Goal: Task Accomplishment & Management: Complete application form

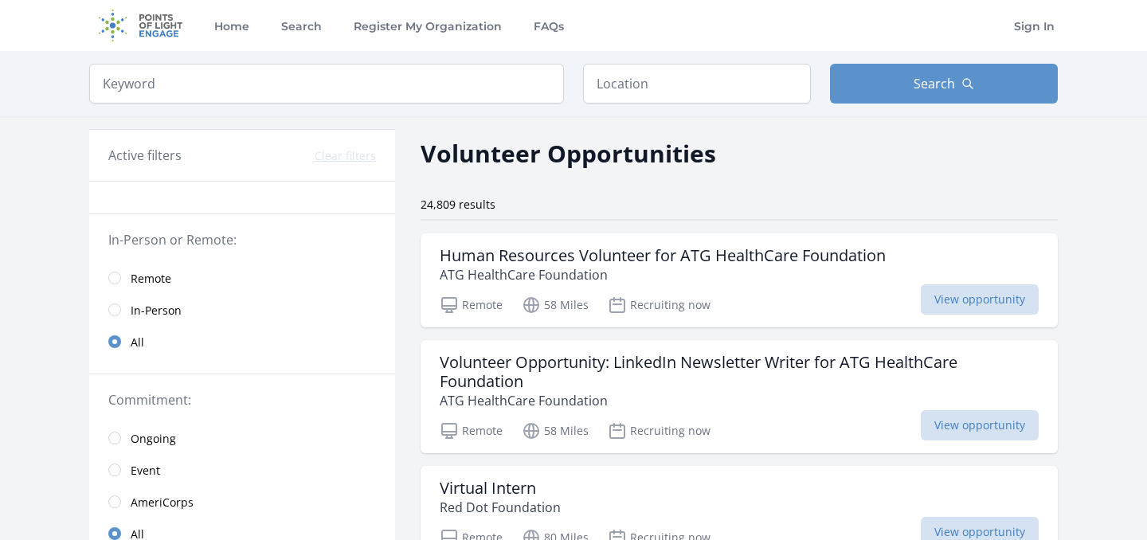
click at [160, 280] on span "Remote" at bounding box center [151, 279] width 41 height 16
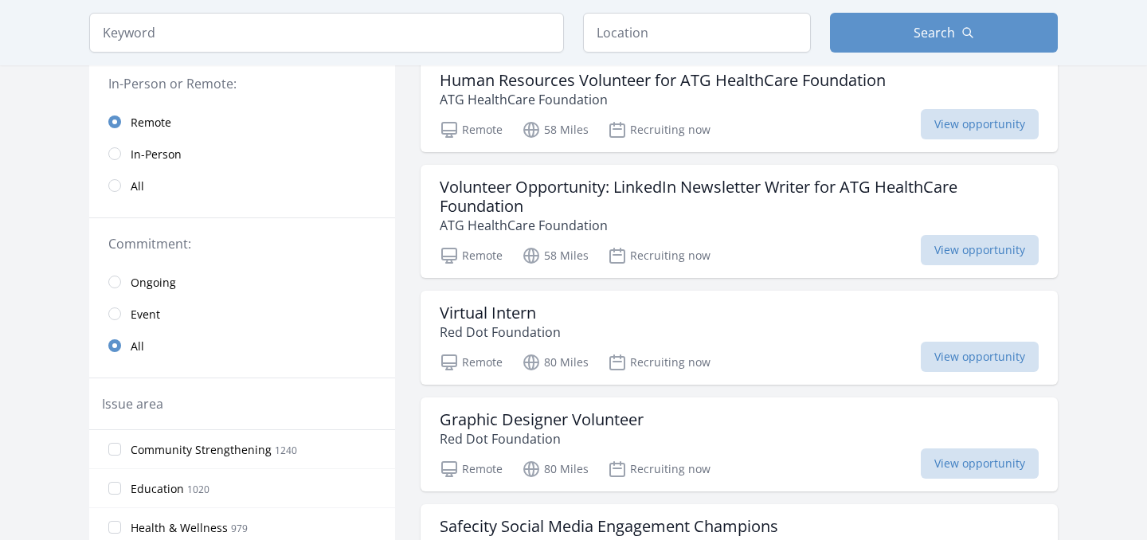
scroll to position [176, 0]
click at [139, 306] on span "Event" at bounding box center [145, 314] width 29 height 16
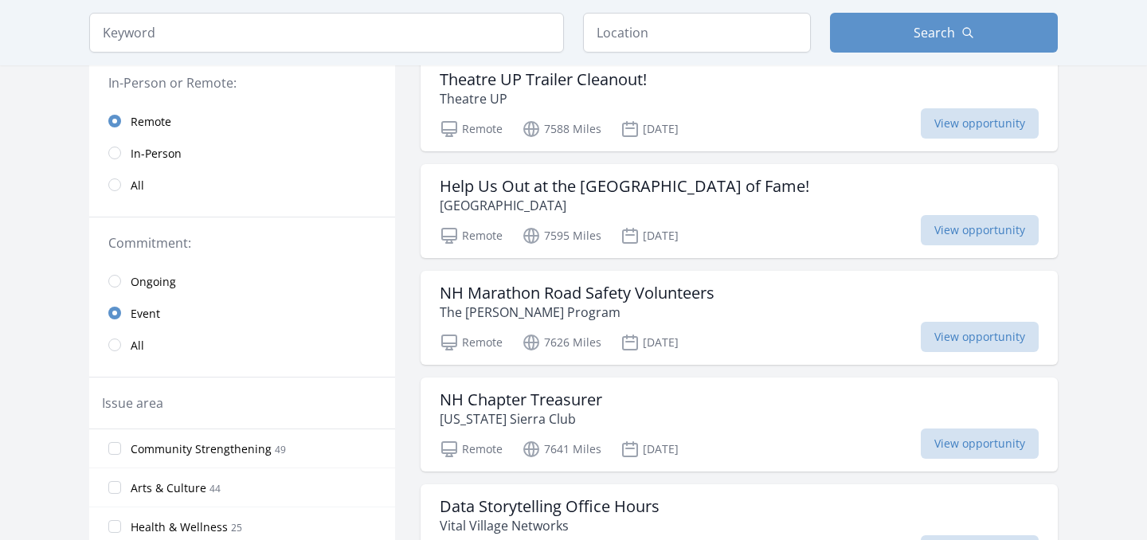
click at [138, 345] on span "All" at bounding box center [138, 346] width 14 height 16
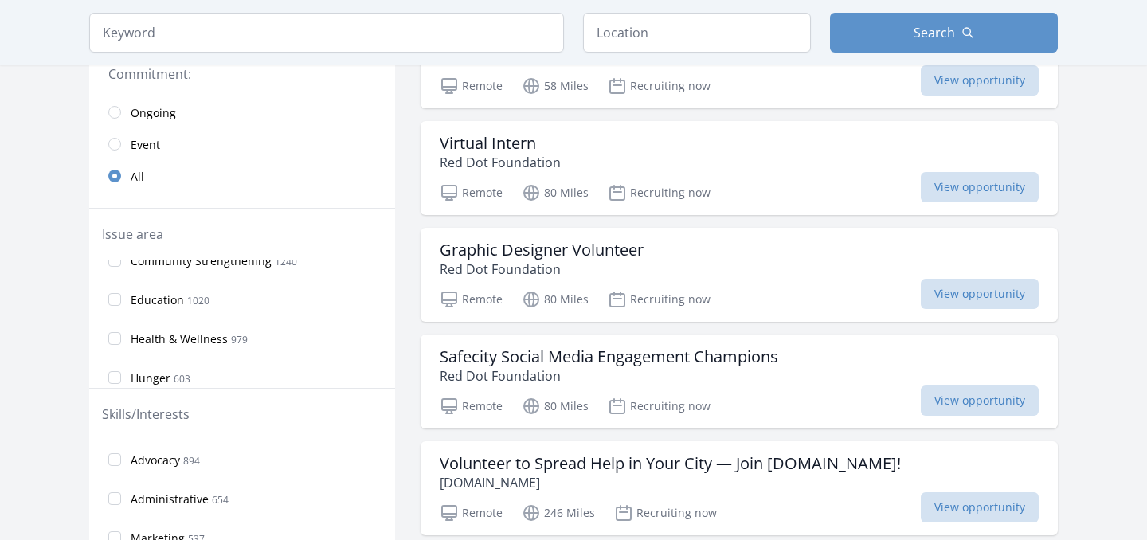
scroll to position [14, 0]
click at [216, 309] on label "Education 1020" at bounding box center [242, 304] width 306 height 32
click at [121, 309] on input "Education 1020" at bounding box center [114, 304] width 13 height 13
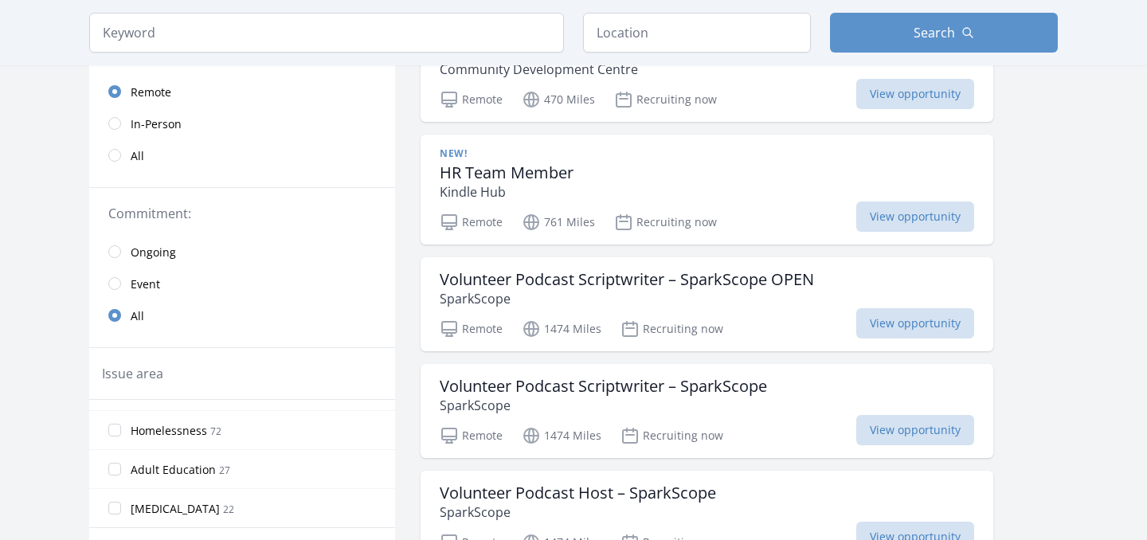
scroll to position [210, 0]
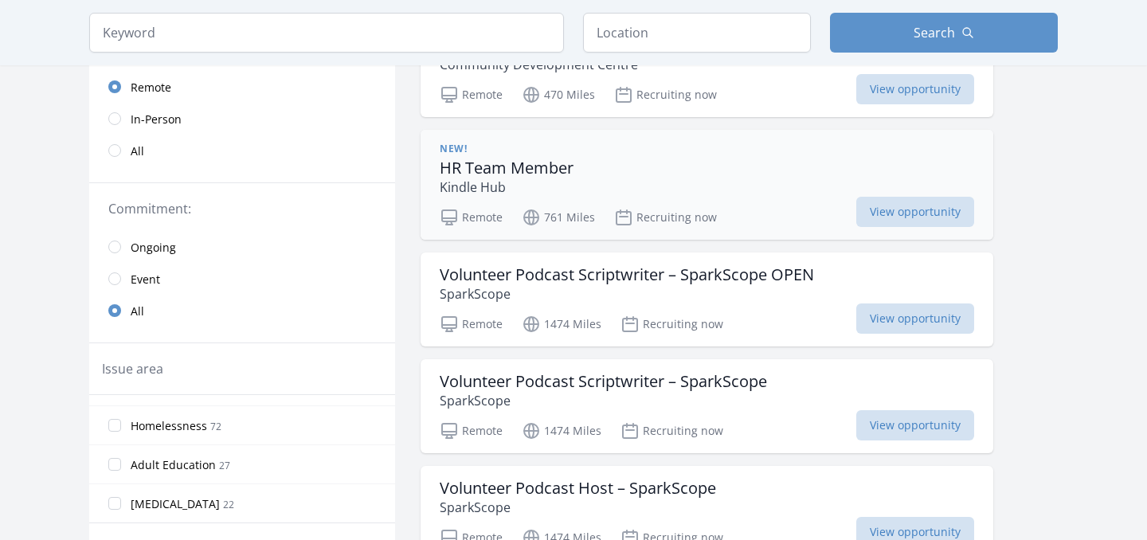
click at [749, 168] on div "New! HR Team Member Kindle Hub" at bounding box center [707, 170] width 535 height 54
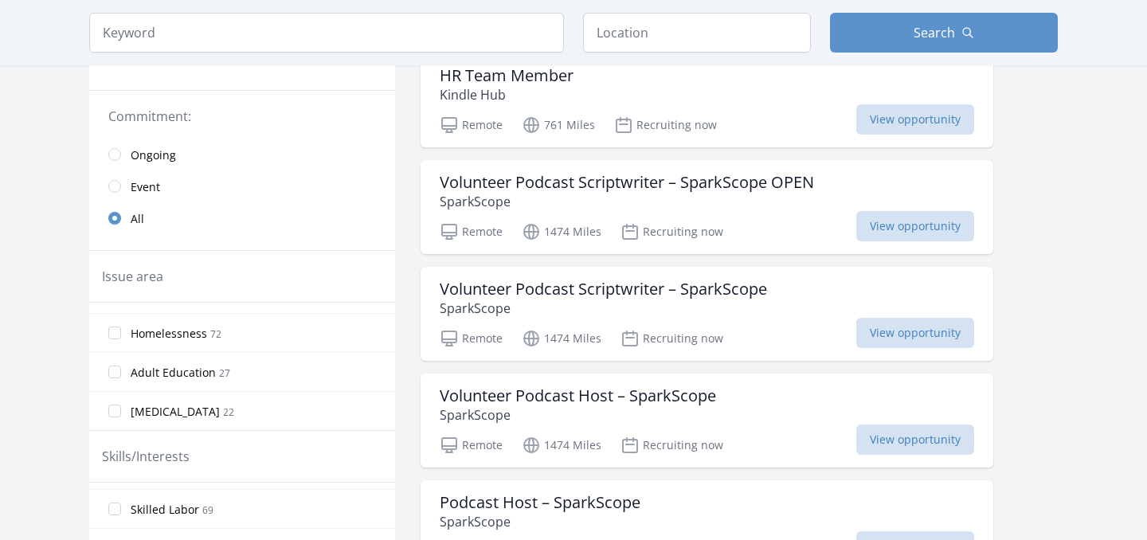
scroll to position [309, 0]
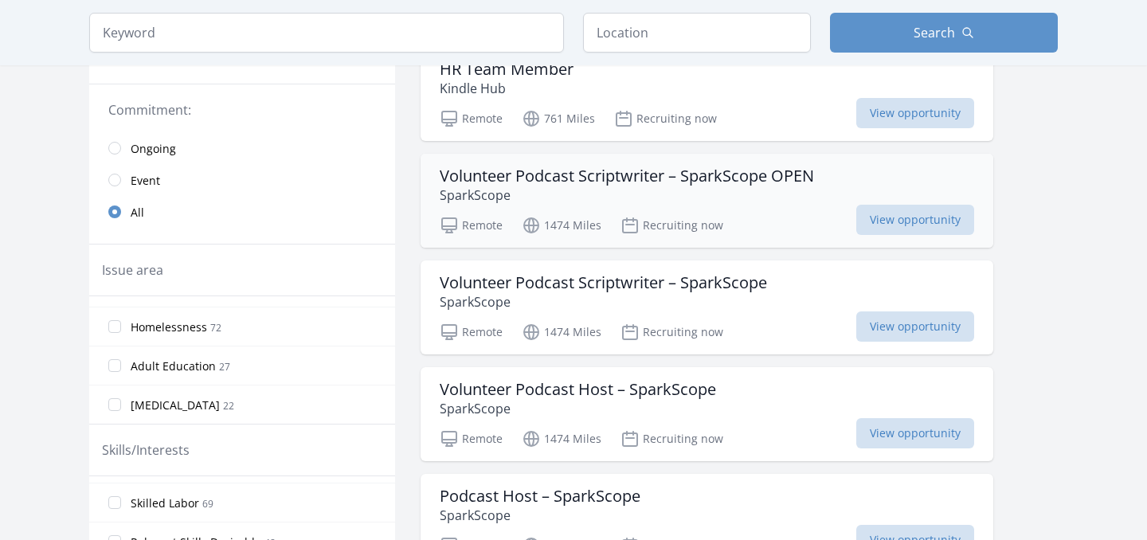
click at [490, 182] on h3 "Volunteer Podcast Scriptwriter – SparkScope OPEN" at bounding box center [627, 176] width 375 height 19
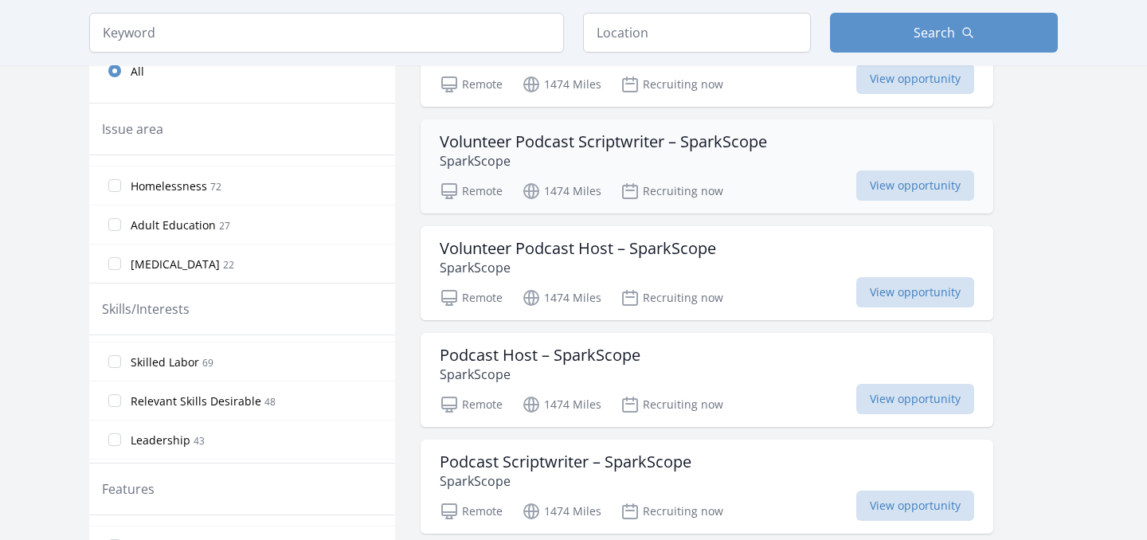
scroll to position [452, 0]
click at [540, 242] on h3 "Volunteer Podcast Host – SparkScope" at bounding box center [578, 246] width 276 height 19
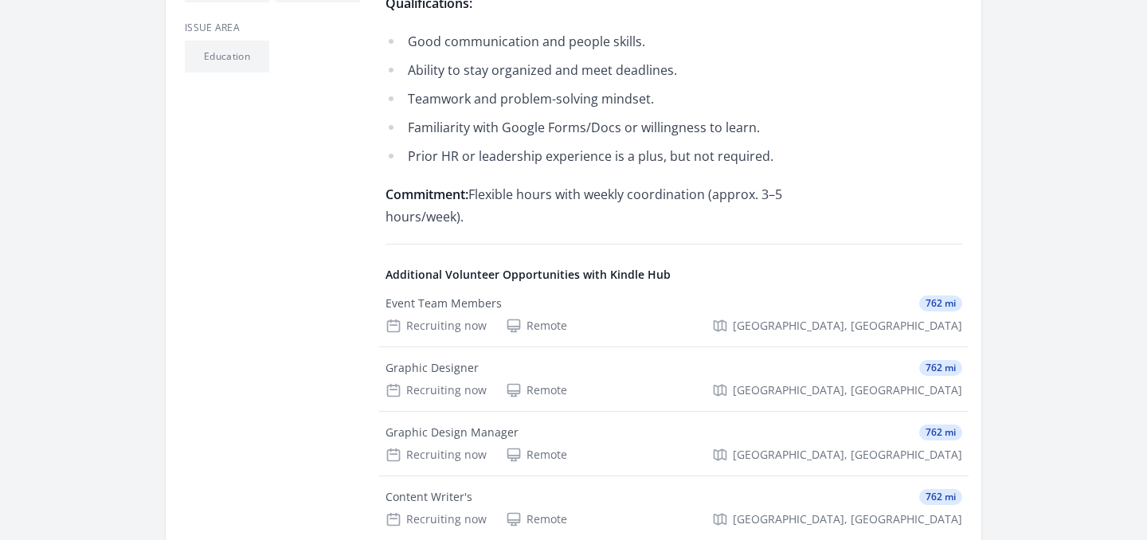
scroll to position [667, 0]
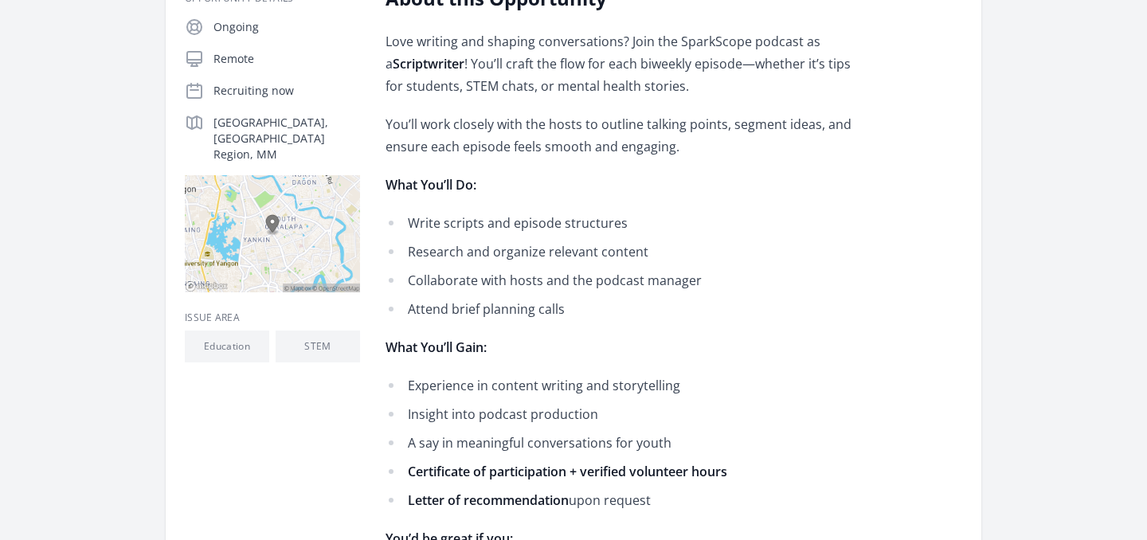
scroll to position [347, 0]
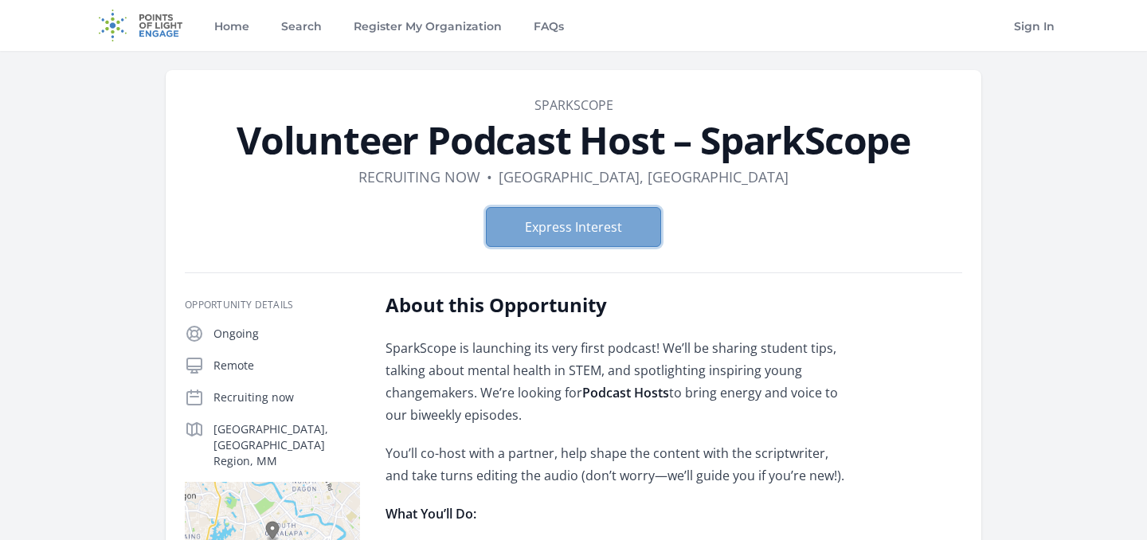
click at [610, 217] on button "Express Interest" at bounding box center [573, 227] width 175 height 40
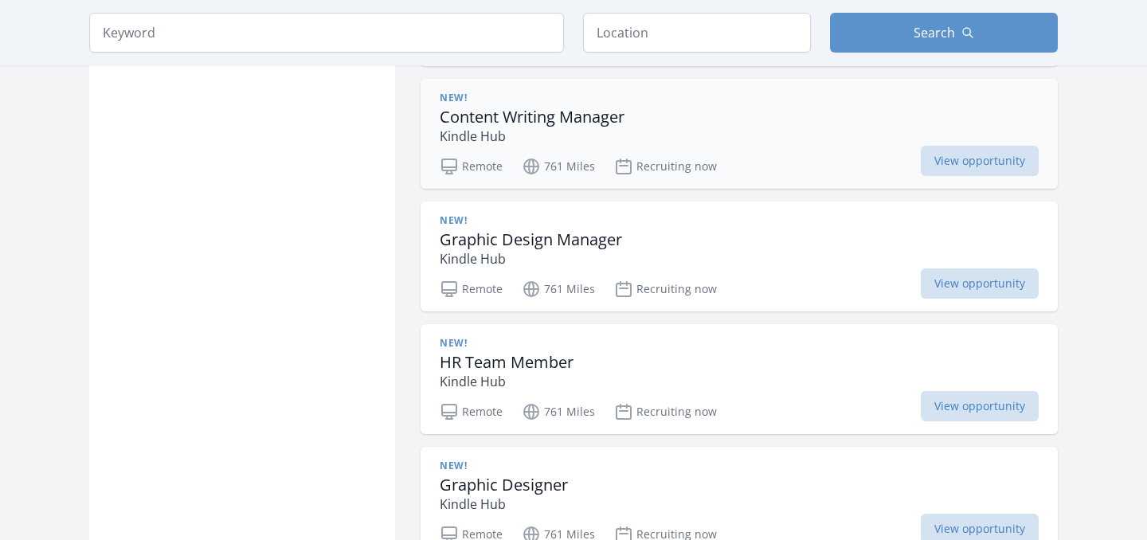
scroll to position [1847, 0]
click at [514, 120] on h3 "Content Writing Manager" at bounding box center [532, 115] width 185 height 19
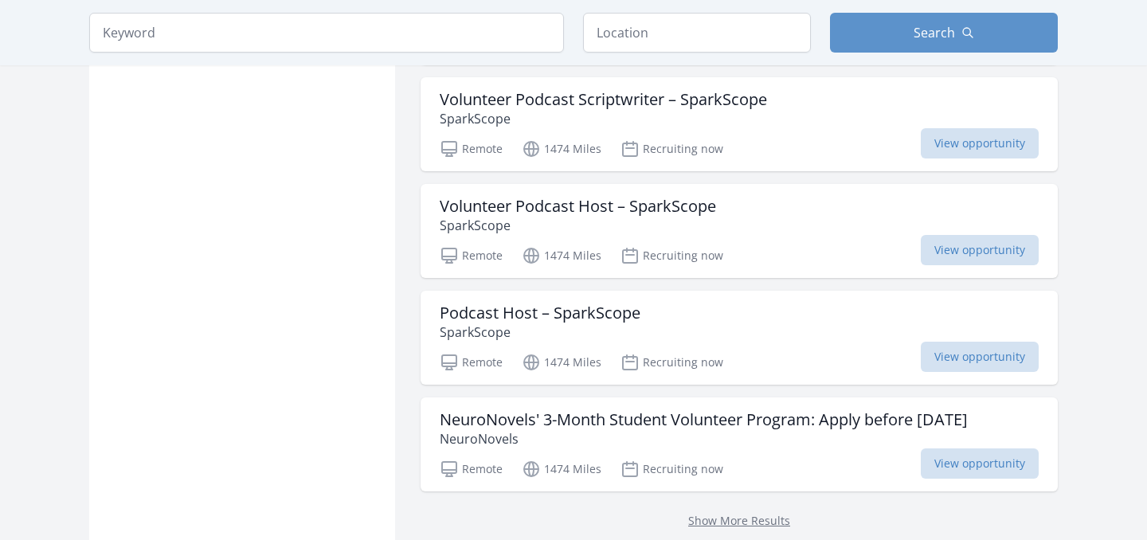
scroll to position [4249, 0]
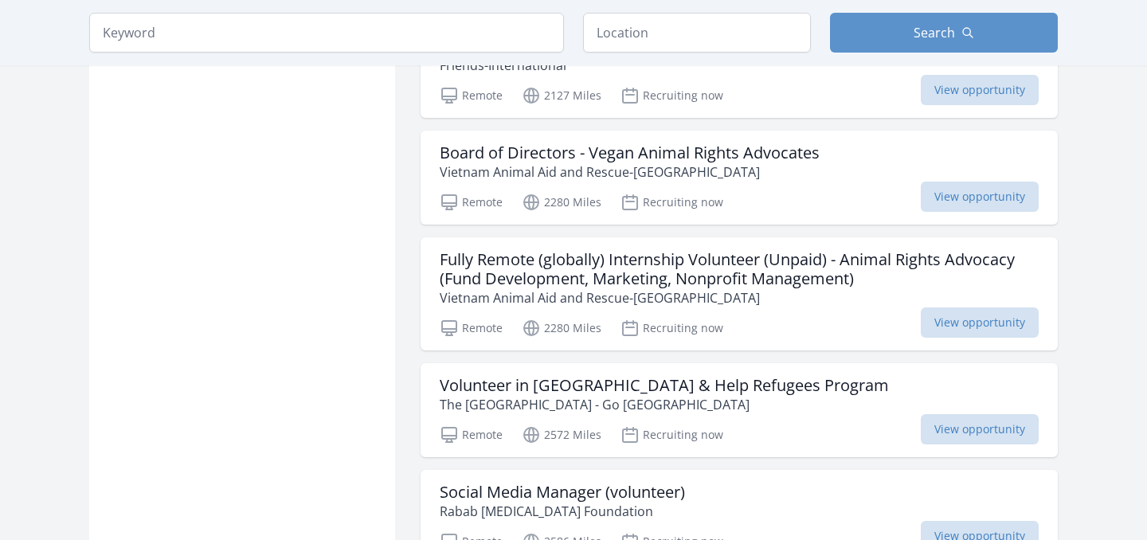
scroll to position [5012, 0]
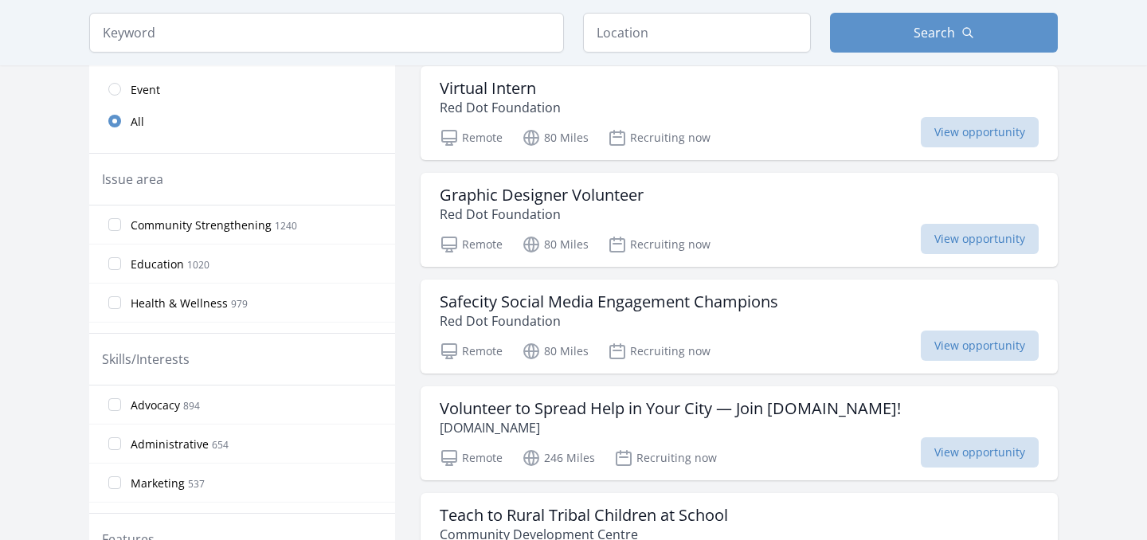
click at [143, 265] on span "Education" at bounding box center [157, 265] width 53 height 16
click at [121, 265] on input "Education 1020" at bounding box center [114, 263] width 13 height 13
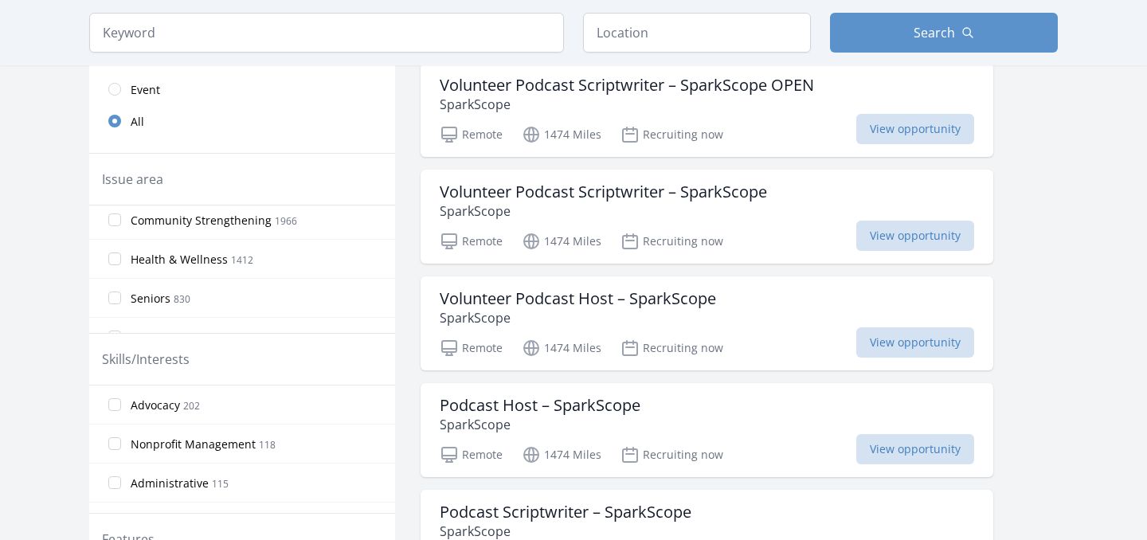
scroll to position [51, 0]
click at [206, 222] on span "Community Strengthening 1966" at bounding box center [214, 212] width 167 height 19
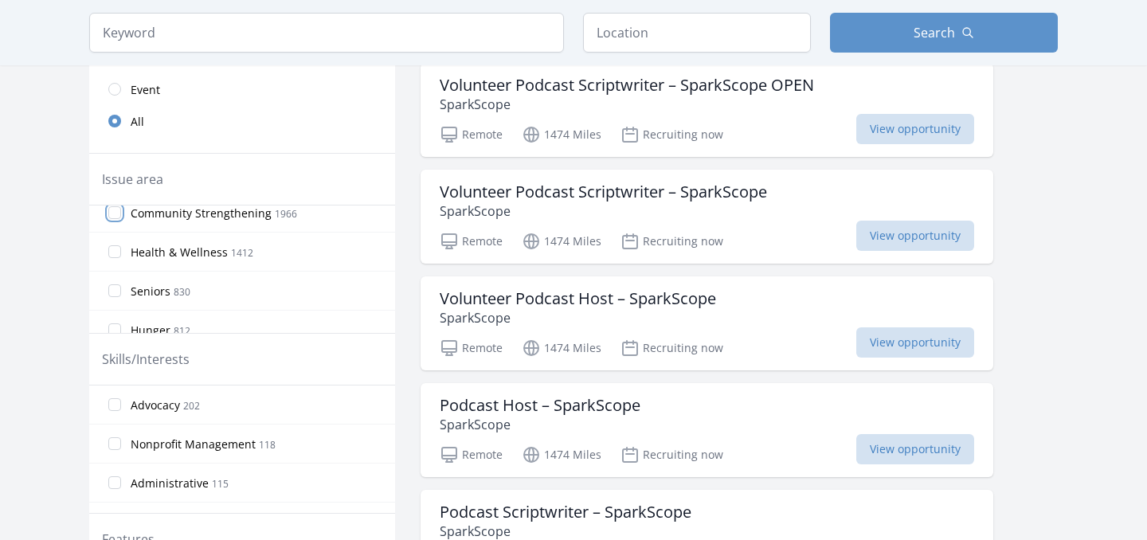
click at [121, 219] on input "Community Strengthening 1966" at bounding box center [114, 212] width 13 height 13
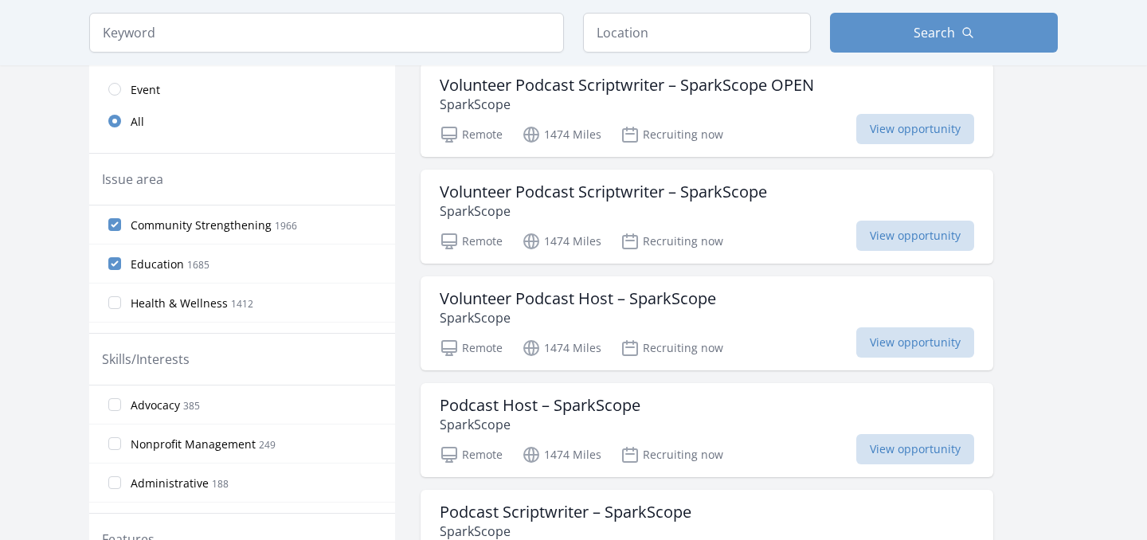
click at [180, 302] on span "Health & Wellness" at bounding box center [179, 304] width 97 height 16
click at [121, 302] on input "Health & Wellness 1412" at bounding box center [114, 302] width 13 height 13
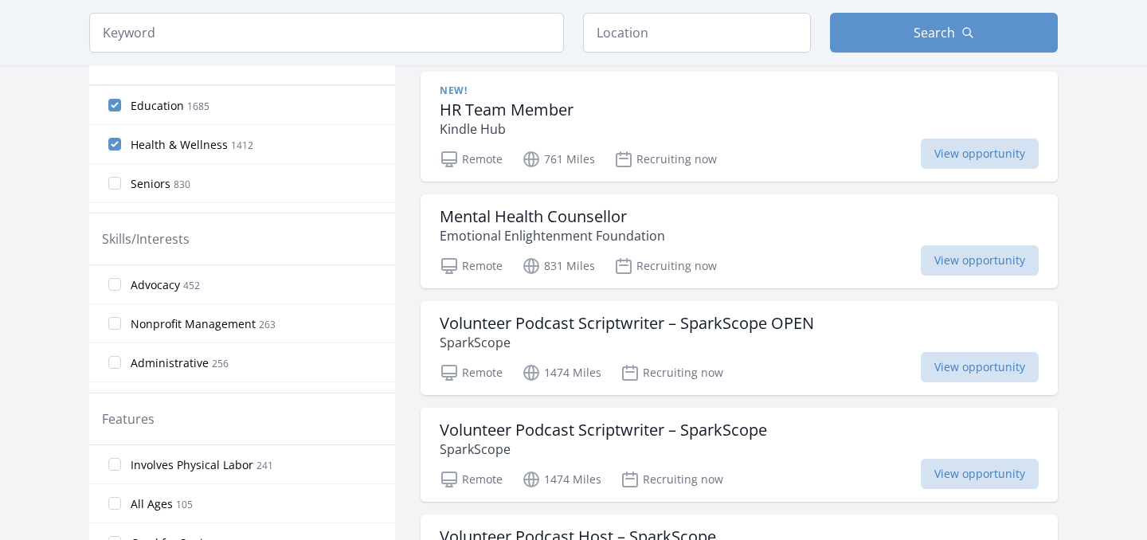
scroll to position [524, 0]
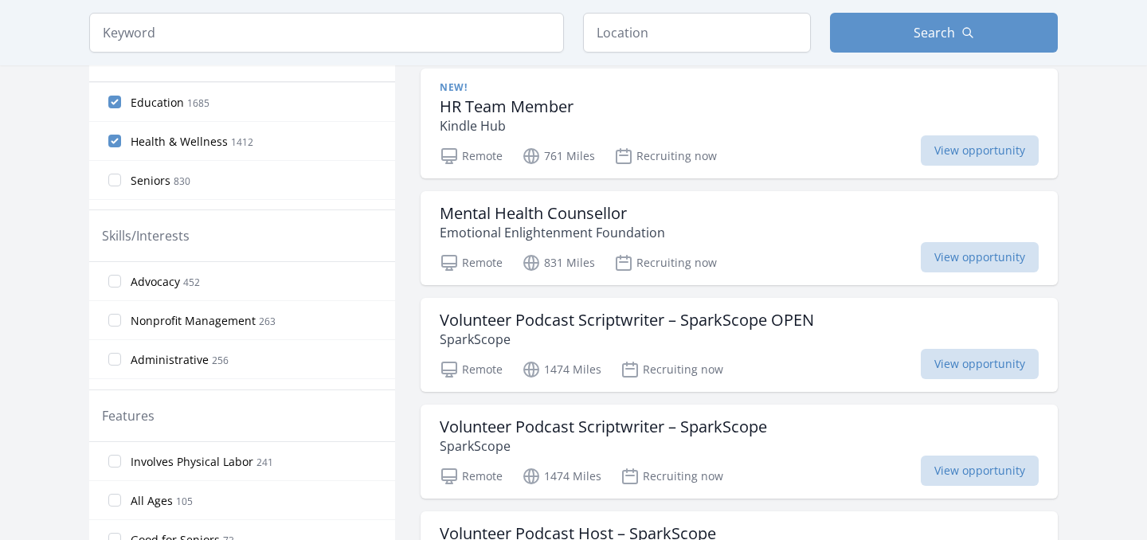
click at [186, 312] on span "Nonprofit Management 263" at bounding box center [203, 320] width 145 height 19
click at [121, 314] on input "Nonprofit Management 263" at bounding box center [114, 320] width 13 height 13
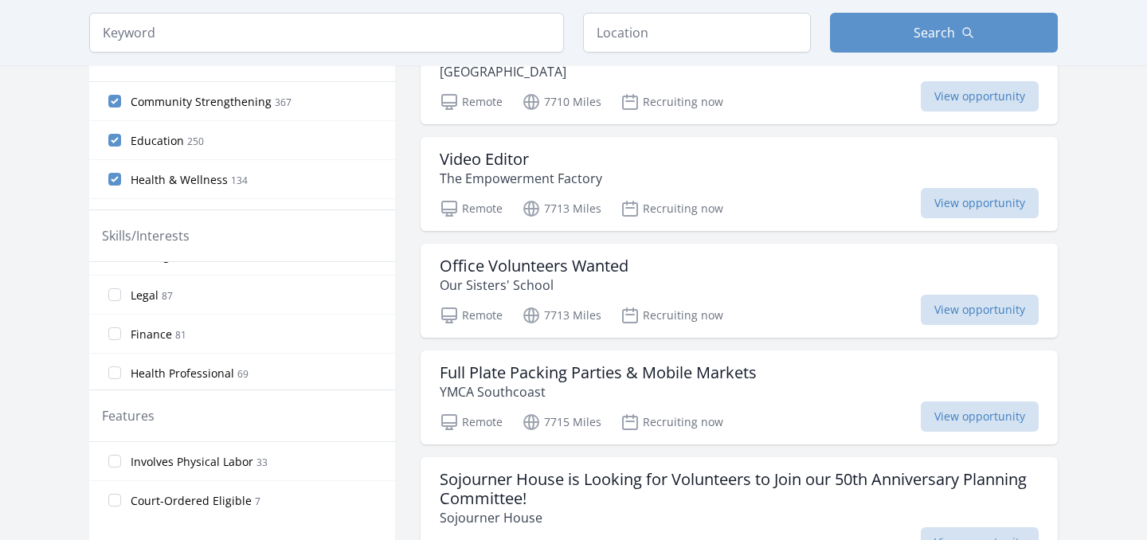
scroll to position [351, 0]
click at [162, 331] on label "Writing 88" at bounding box center [242, 320] width 306 height 32
click at [121, 327] on input "Writing 88" at bounding box center [114, 320] width 13 height 13
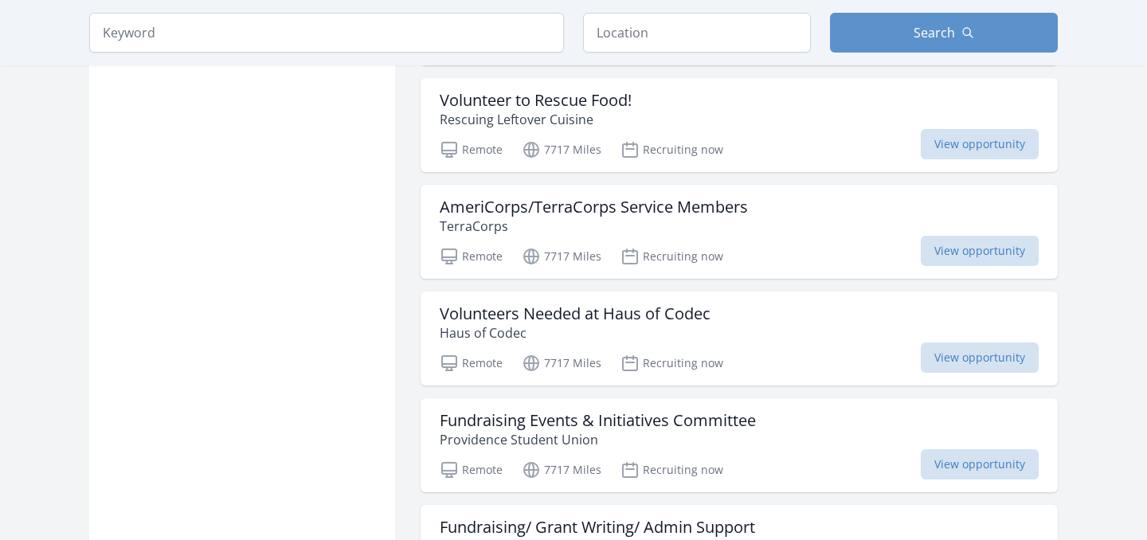
scroll to position [1249, 0]
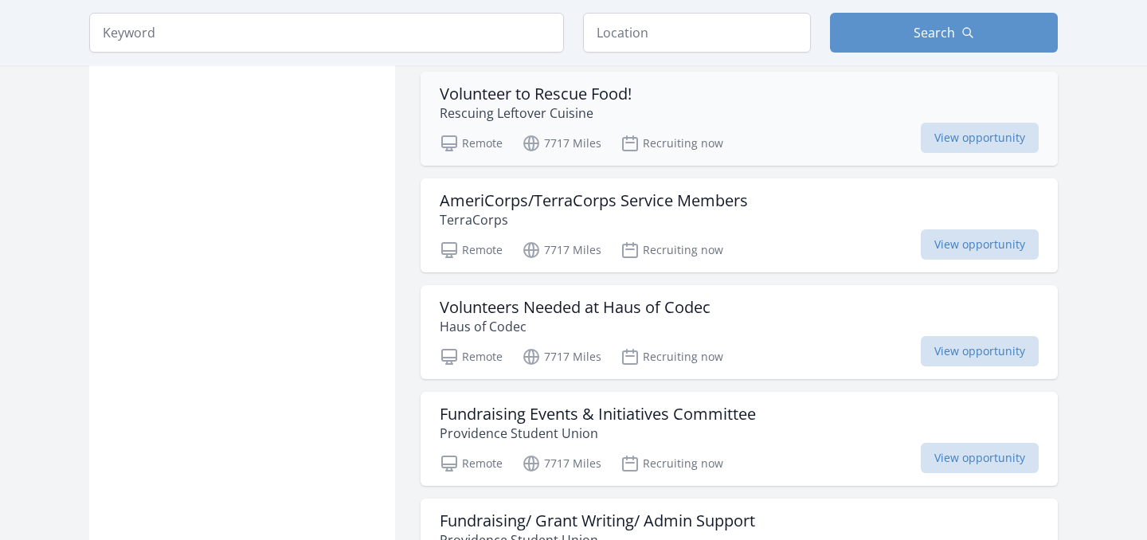
click at [561, 117] on p "Rescuing Leftover Cuisine" at bounding box center [536, 113] width 192 height 19
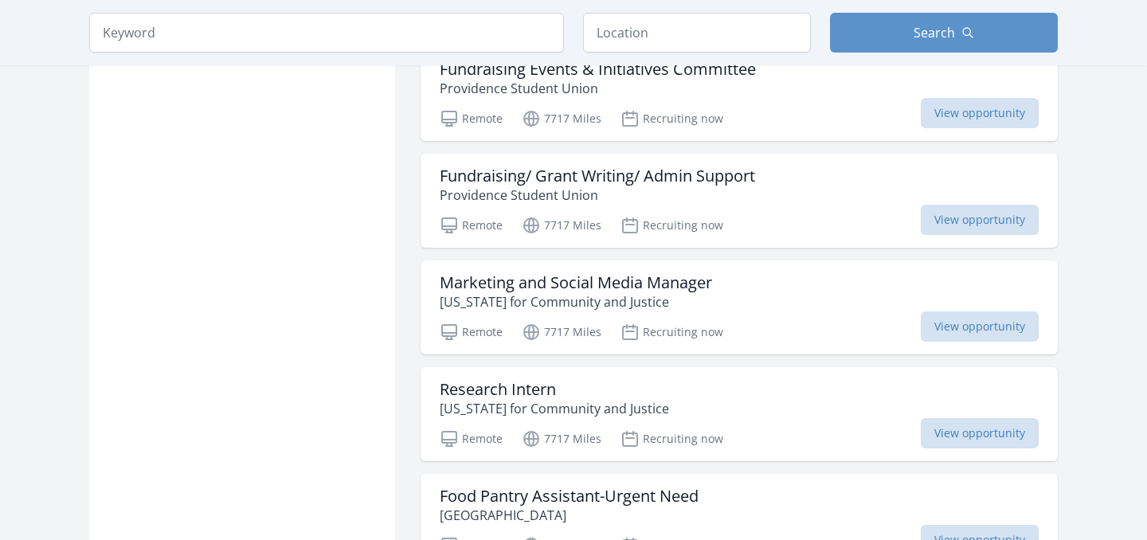
scroll to position [1704, 0]
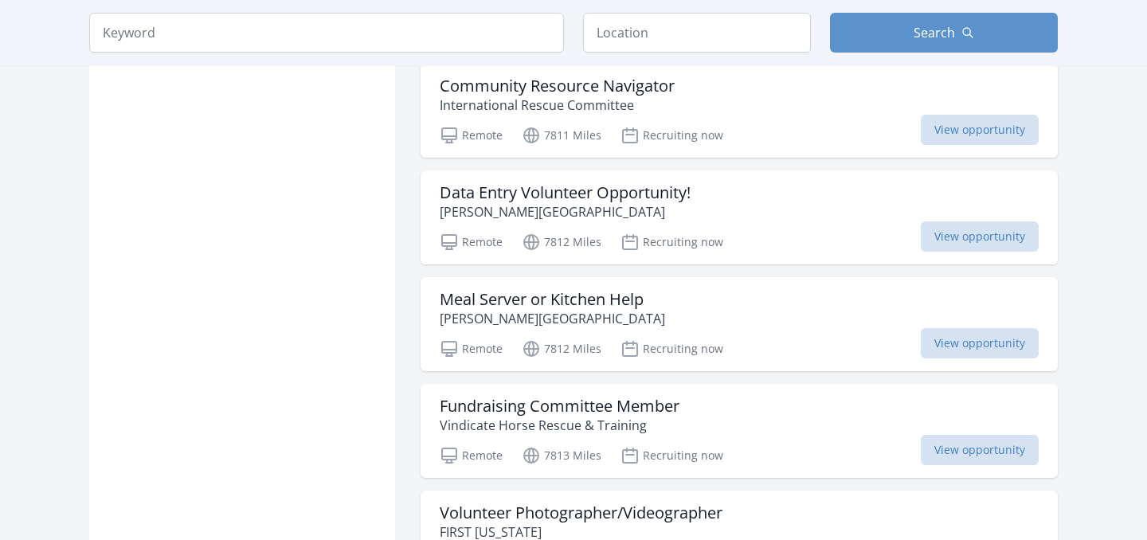
scroll to position [3846, 0]
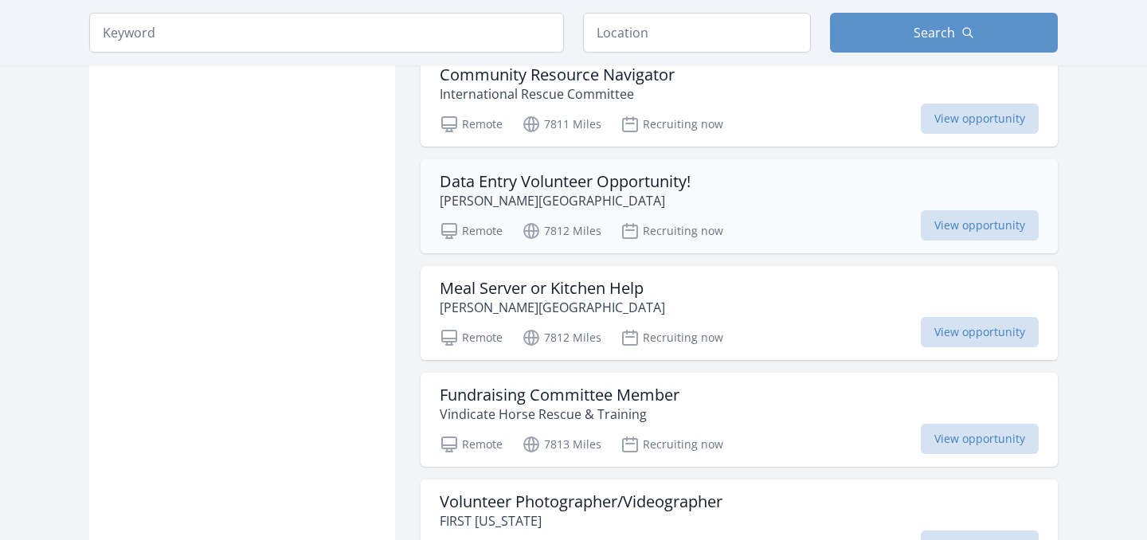
click at [537, 194] on p "Hillyard Senior Center" at bounding box center [565, 200] width 251 height 19
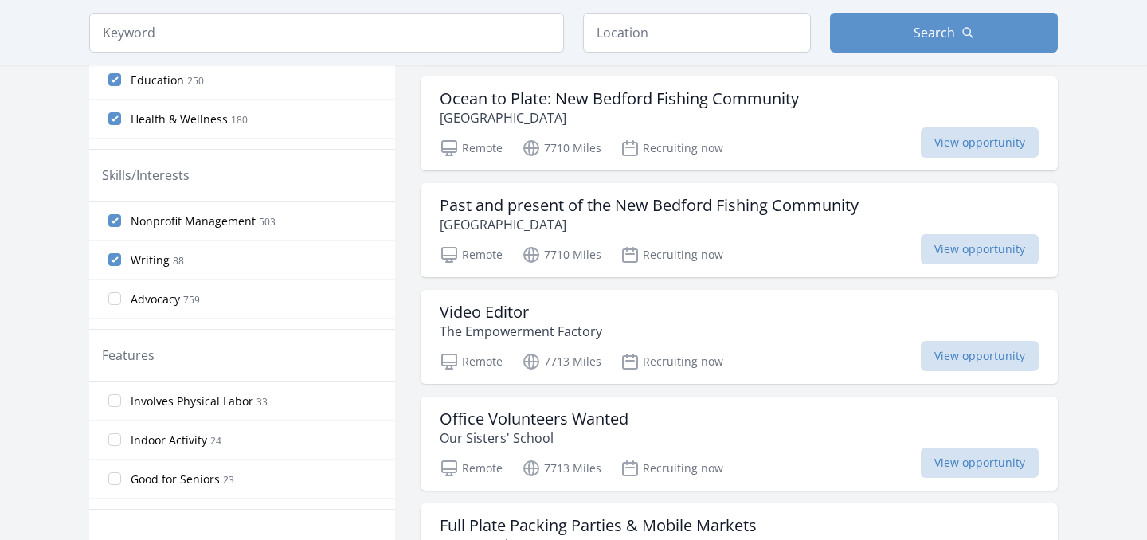
scroll to position [0, 0]
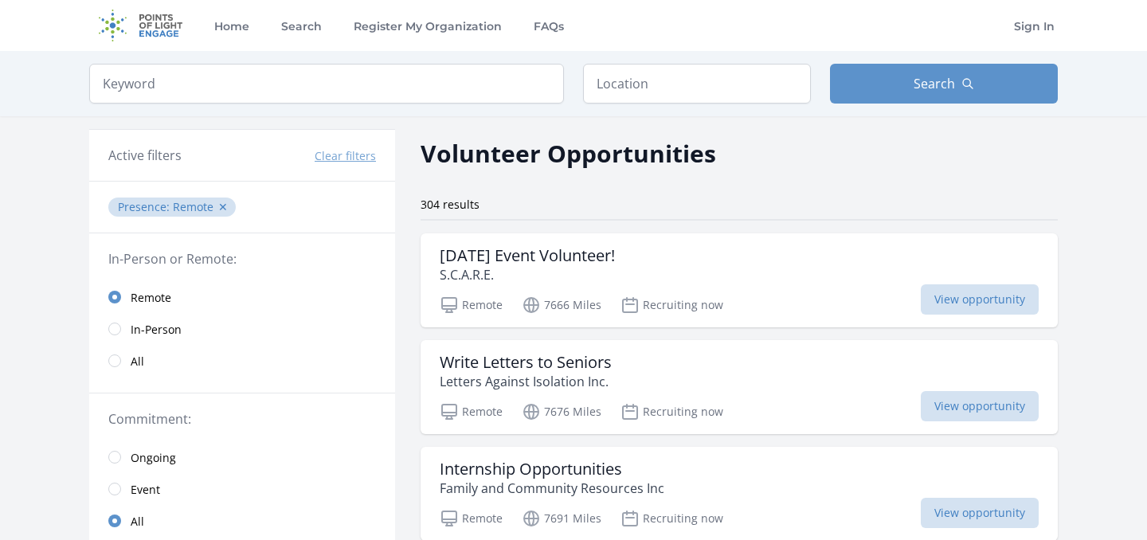
click at [163, 315] on link "In-Person" at bounding box center [242, 329] width 306 height 32
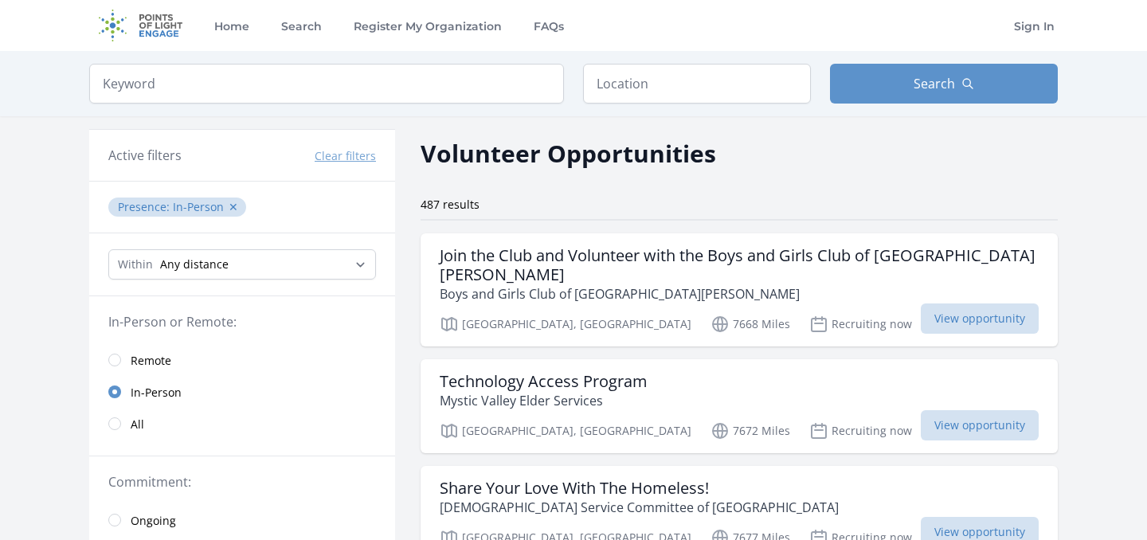
click at [163, 361] on span "Remote" at bounding box center [151, 361] width 41 height 16
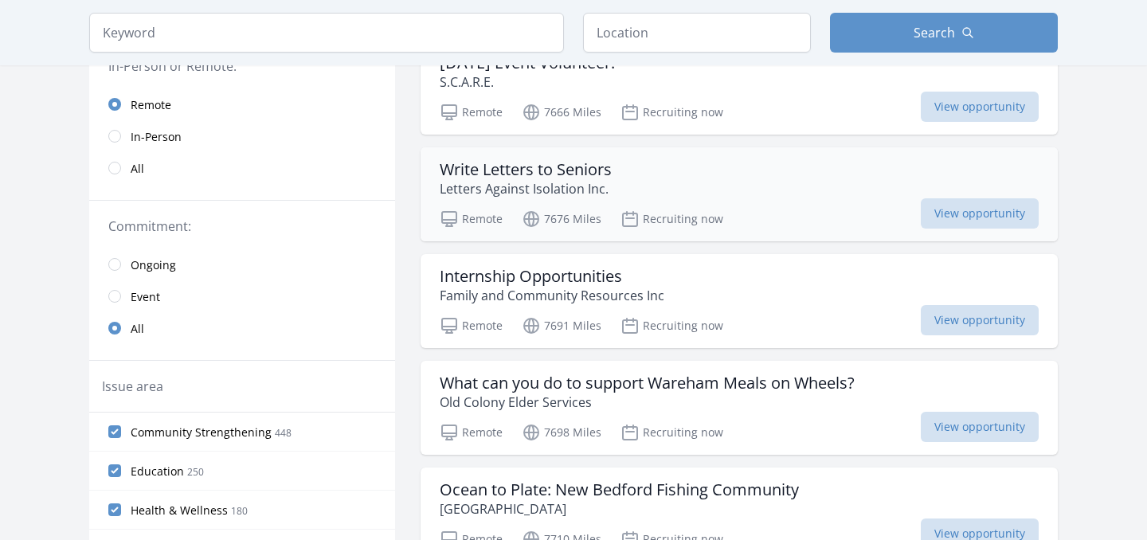
scroll to position [194, 0]
click at [479, 190] on p "Letters Against Isolation Inc." at bounding box center [526, 187] width 172 height 19
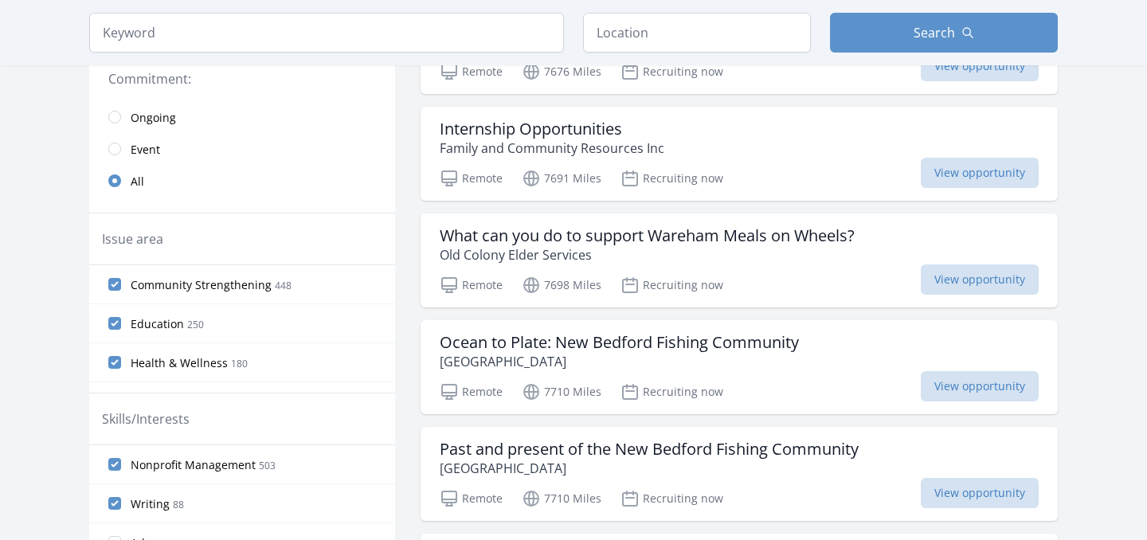
scroll to position [343, 0]
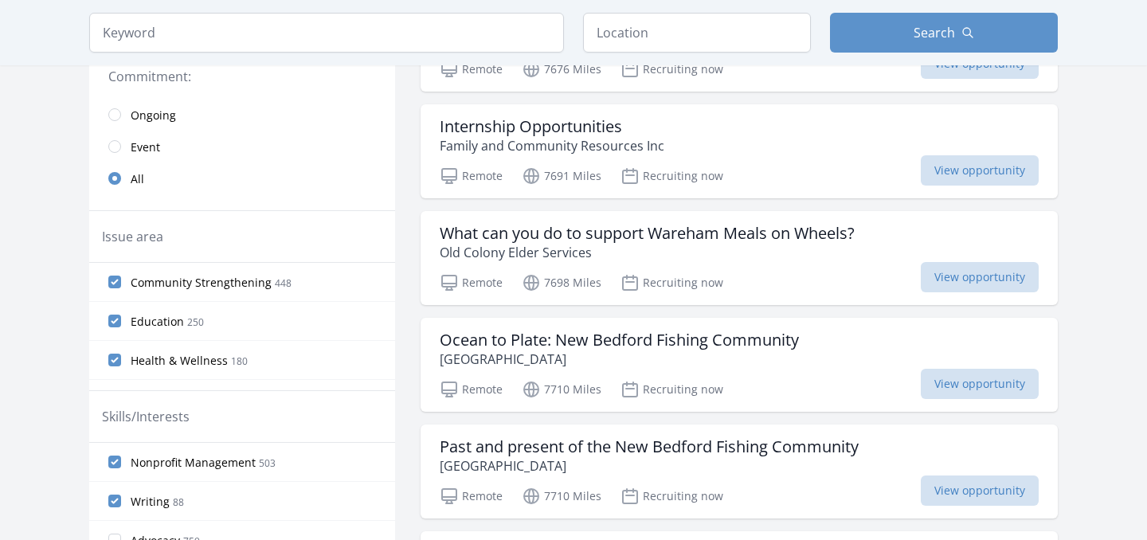
click at [516, 133] on h3 "Internship Opportunities" at bounding box center [552, 126] width 225 height 19
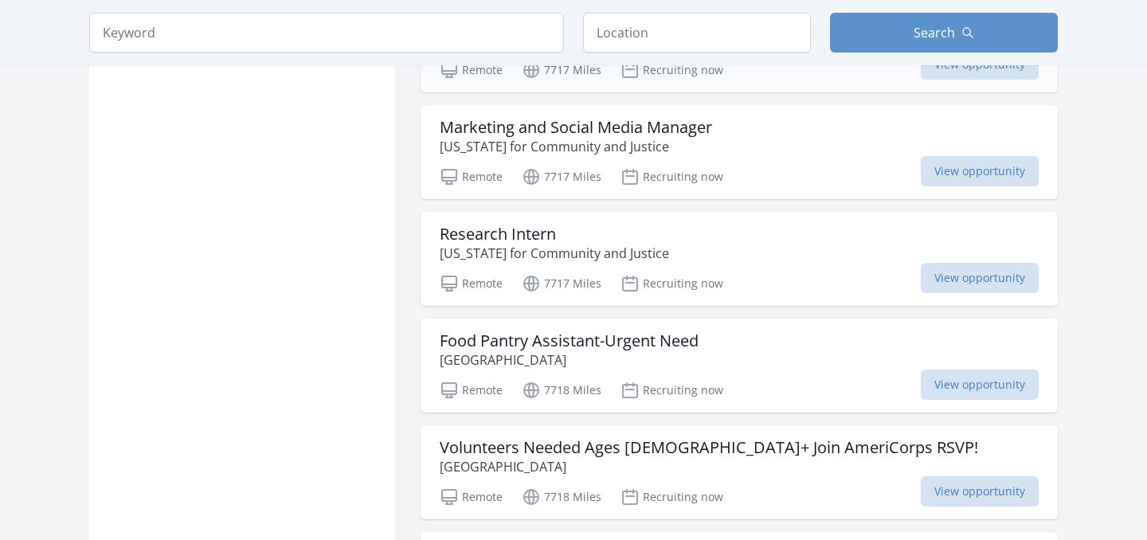
scroll to position [1755, 0]
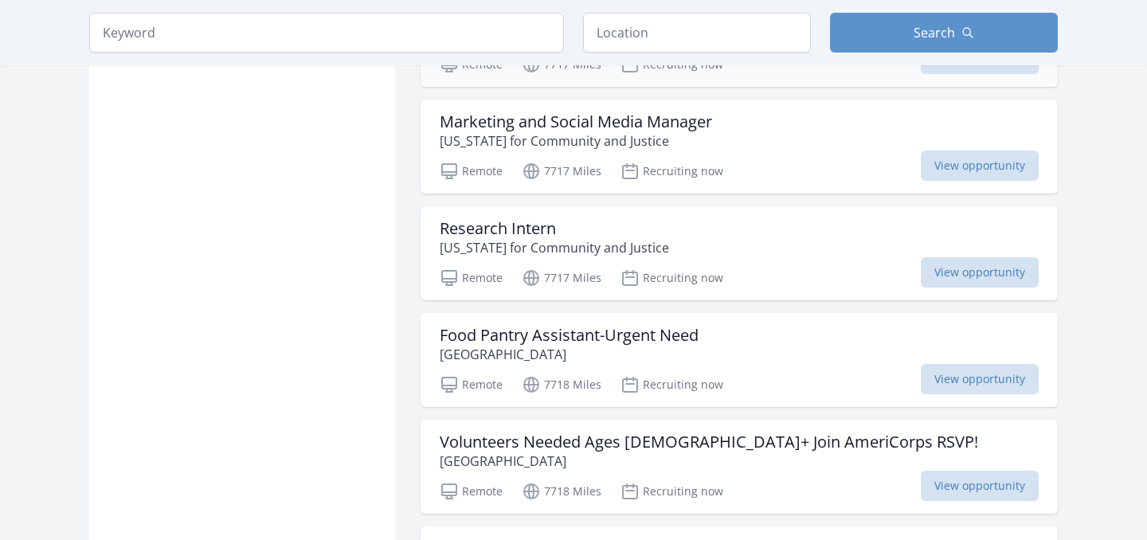
click at [490, 245] on p "[US_STATE] for Community and Justice" at bounding box center [554, 247] width 229 height 19
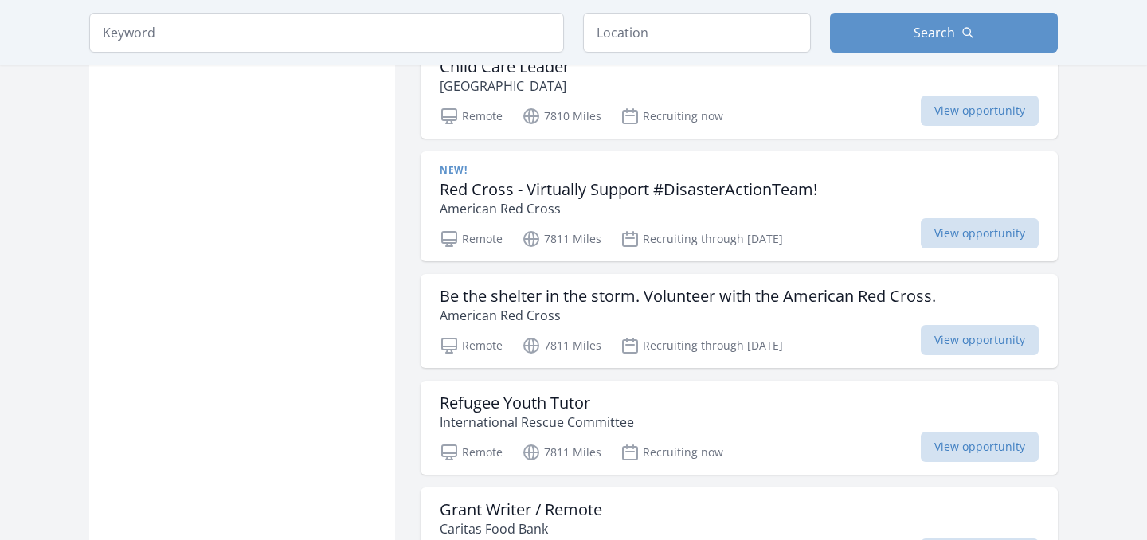
scroll to position [3092, 0]
click at [434, 206] on div "New! Red Cross - Virtually Support #DisasterActionTeam! American Red Cross Remo…" at bounding box center [739, 206] width 637 height 110
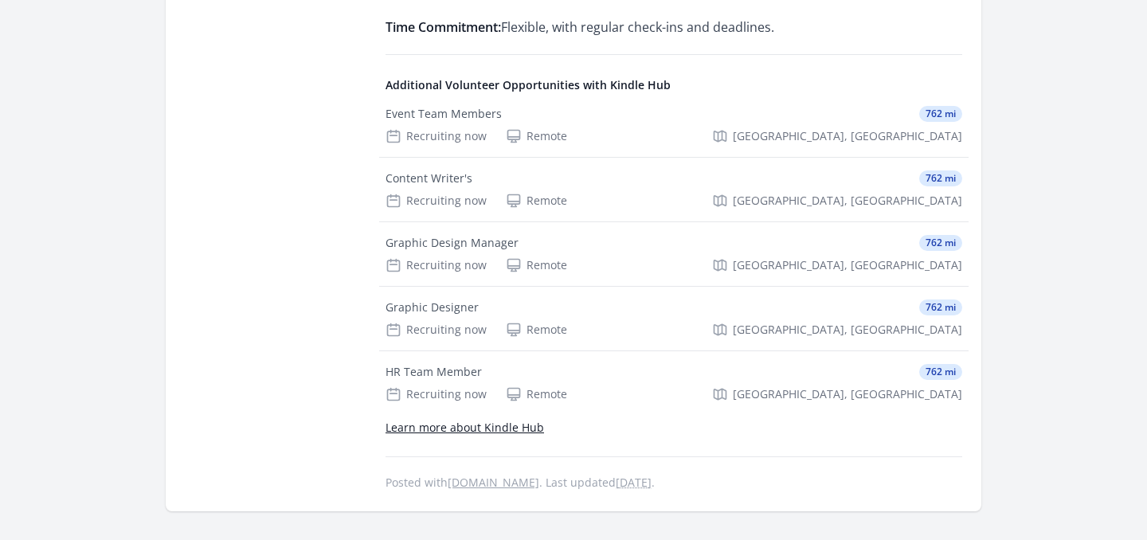
scroll to position [1061, 0]
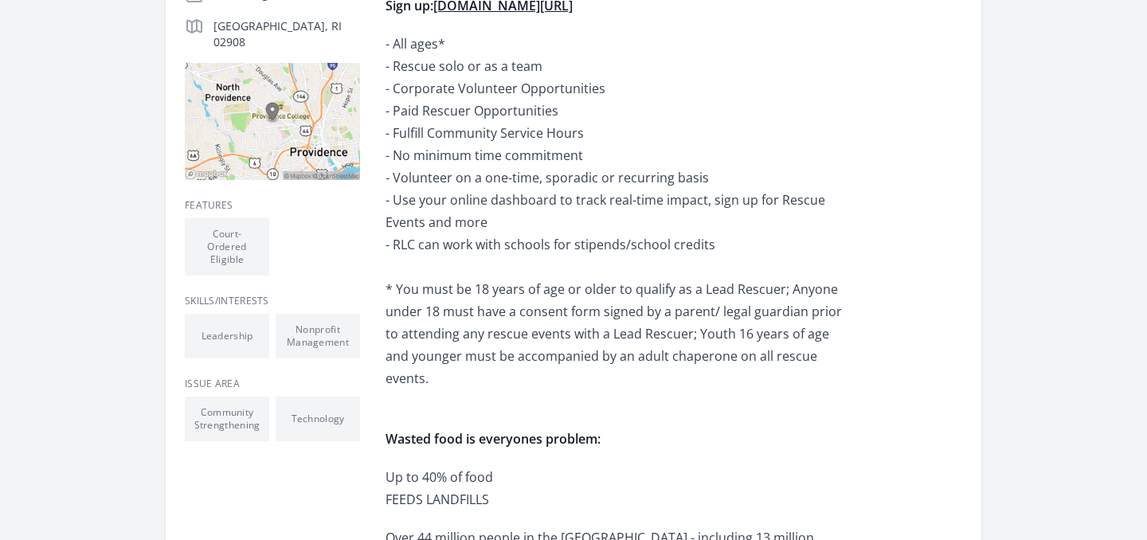
scroll to position [404, 0]
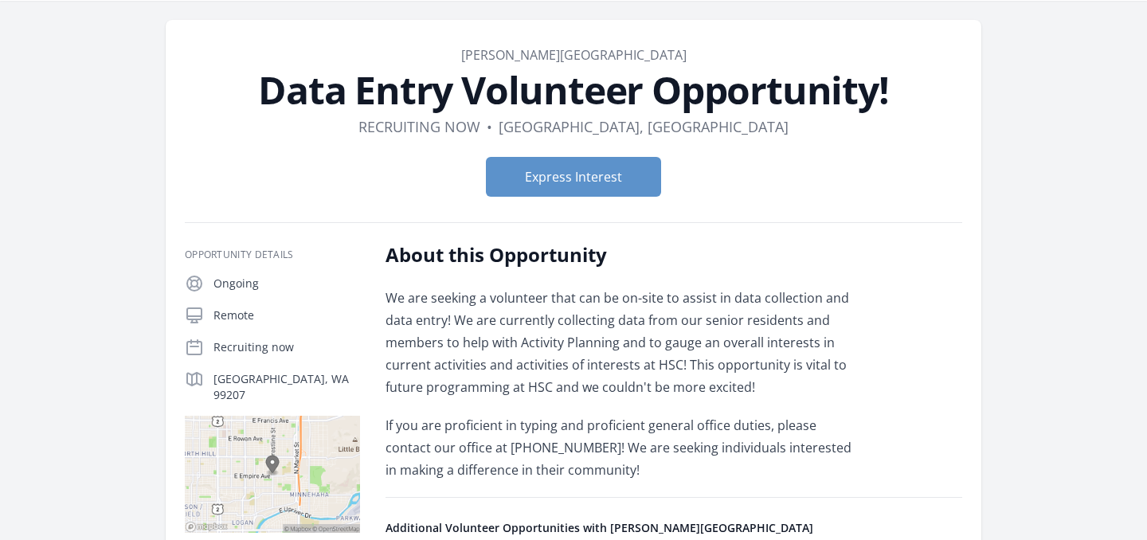
scroll to position [53, 0]
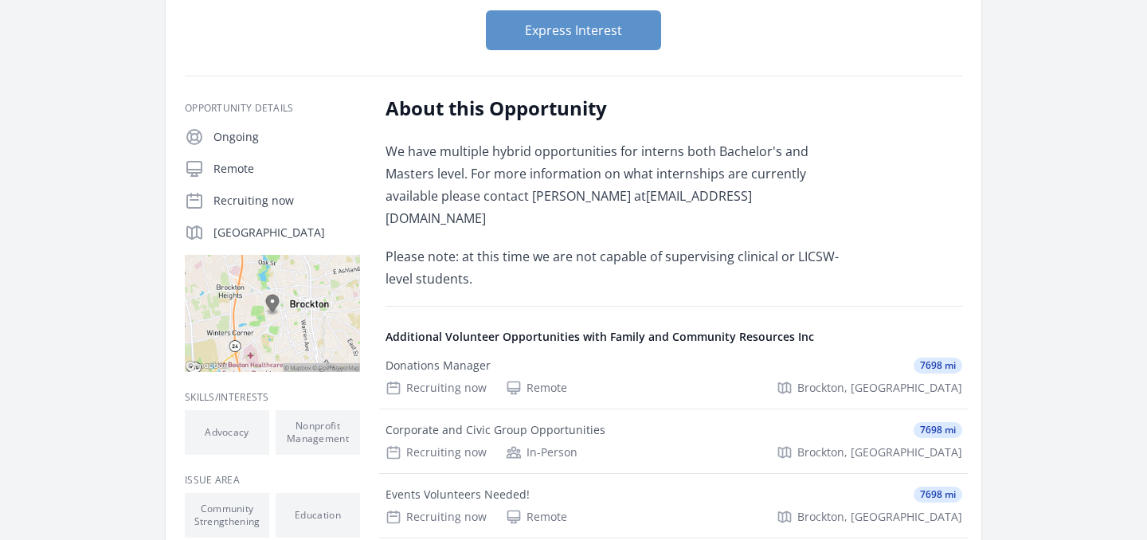
scroll to position [157, 0]
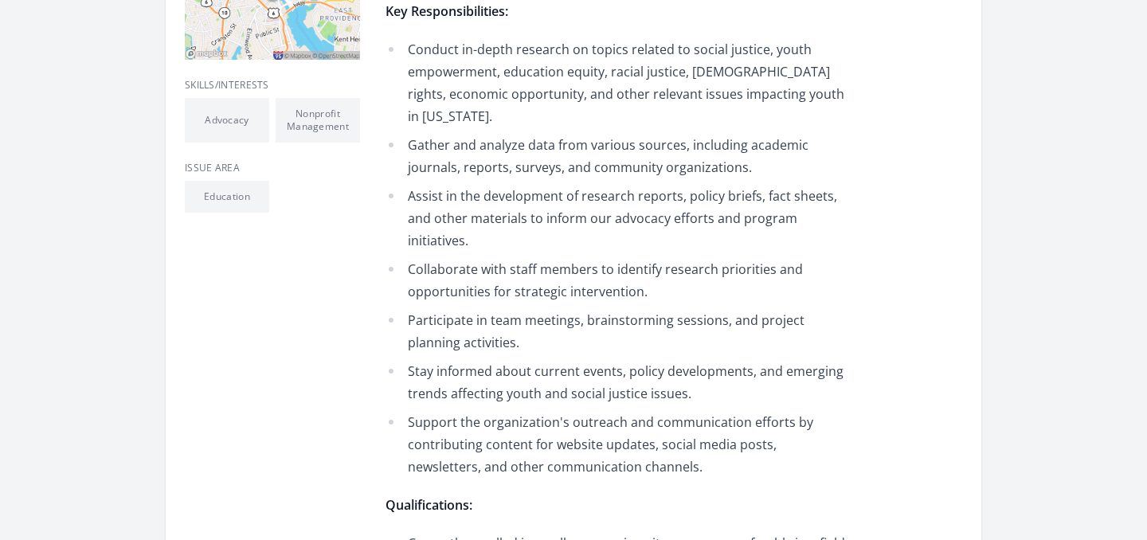
scroll to position [517, 0]
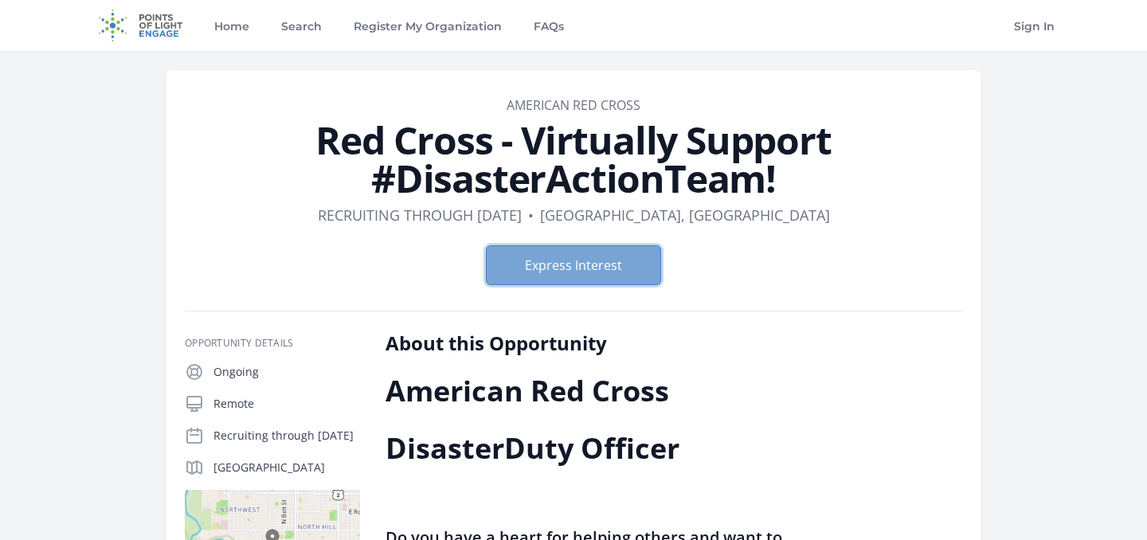
click at [571, 281] on button "Express Interest" at bounding box center [573, 265] width 175 height 40
